Goal: Task Accomplishment & Management: Manage account settings

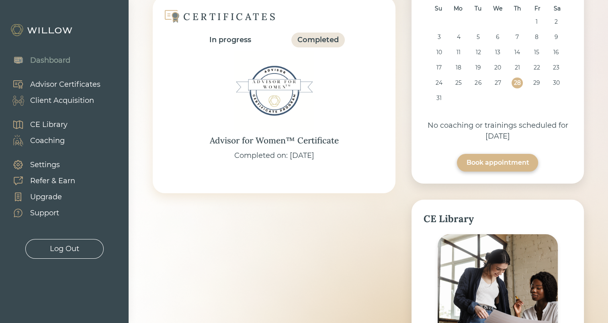
scroll to position [35, 0]
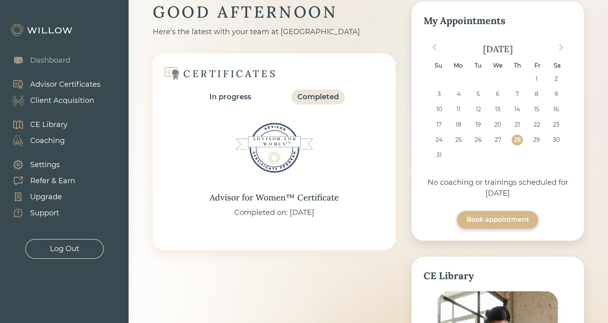
click at [59, 101] on div "Client Acquisition" at bounding box center [62, 100] width 64 height 11
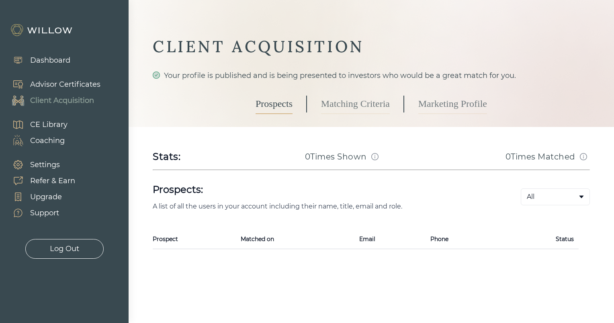
click at [53, 164] on div "Settings" at bounding box center [45, 165] width 30 height 11
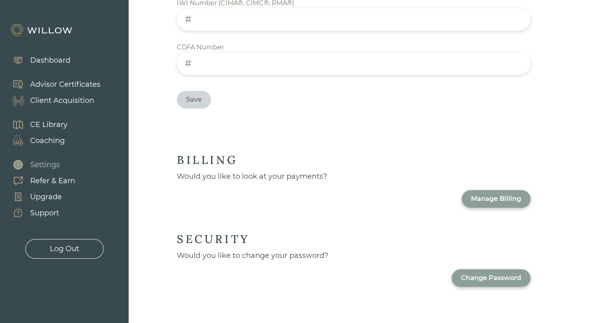
scroll to position [472, 0]
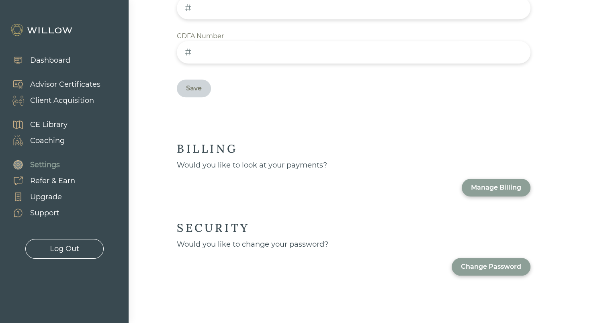
click at [478, 181] on div "Manage Billing" at bounding box center [496, 188] width 69 height 18
click at [490, 187] on div "Manage Billing" at bounding box center [496, 188] width 50 height 10
